Goal: Task Accomplishment & Management: Manage account settings

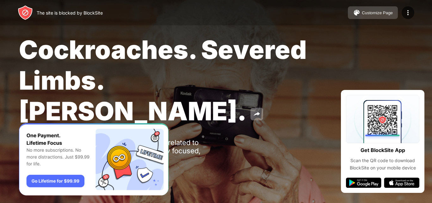
click at [374, 14] on div "Customize Page" at bounding box center [376, 12] width 31 height 5
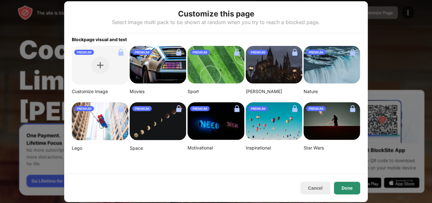
click at [342, 187] on button "Done" at bounding box center [347, 187] width 26 height 13
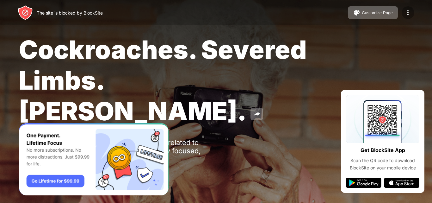
click at [407, 12] on img at bounding box center [408, 13] width 8 height 8
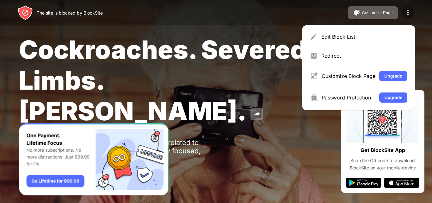
click at [407, 12] on img at bounding box center [408, 13] width 8 height 8
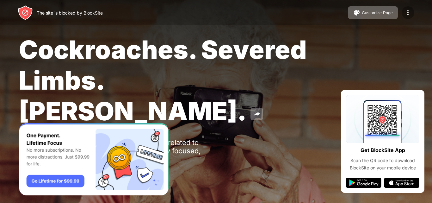
click at [407, 12] on img at bounding box center [408, 13] width 8 height 8
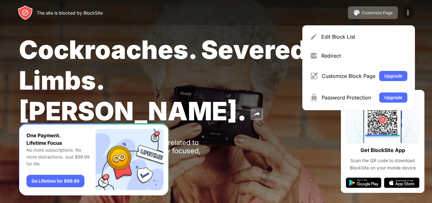
click at [411, 10] on img at bounding box center [408, 13] width 8 height 8
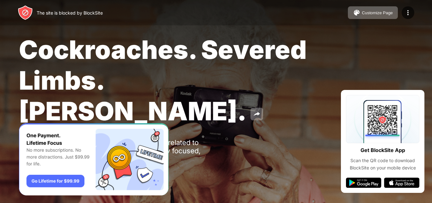
click at [230, 162] on div "Cockroaches. Severed Limbs. [PERSON_NAME]. Oops! [DOMAIN_NAME] is unavailable a…" at bounding box center [216, 108] width 432 height 216
drag, startPoint x: 204, startPoint y: 170, endPoint x: 174, endPoint y: 170, distance: 29.7
click at [181, 171] on div "Cockroaches. Severed Limbs. [PERSON_NAME]. Oops! [DOMAIN_NAME] is unavailable a…" at bounding box center [216, 108] width 432 height 216
click at [160, 167] on img "Banner Message" at bounding box center [93, 159] width 149 height 72
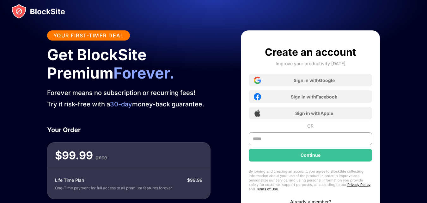
click at [113, 71] on div "Get BlockSite Premium Forever." at bounding box center [128, 63] width 163 height 36
drag, startPoint x: 111, startPoint y: 67, endPoint x: 103, endPoint y: 59, distance: 11.0
drag, startPoint x: 103, startPoint y: 59, endPoint x: 178, endPoint y: 20, distance: 85.2
click at [178, 20] on div at bounding box center [213, 11] width 427 height 23
